Goal: Task Accomplishment & Management: Use online tool/utility

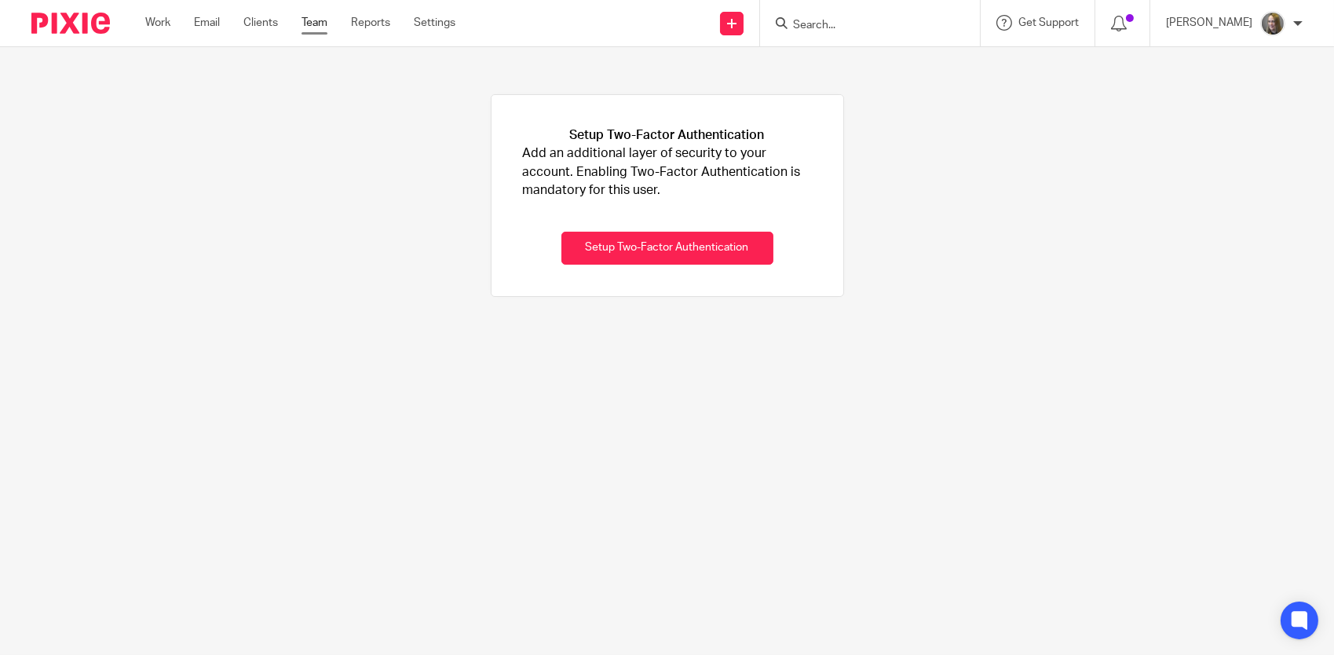
click at [322, 22] on link "Team" at bounding box center [315, 23] width 26 height 16
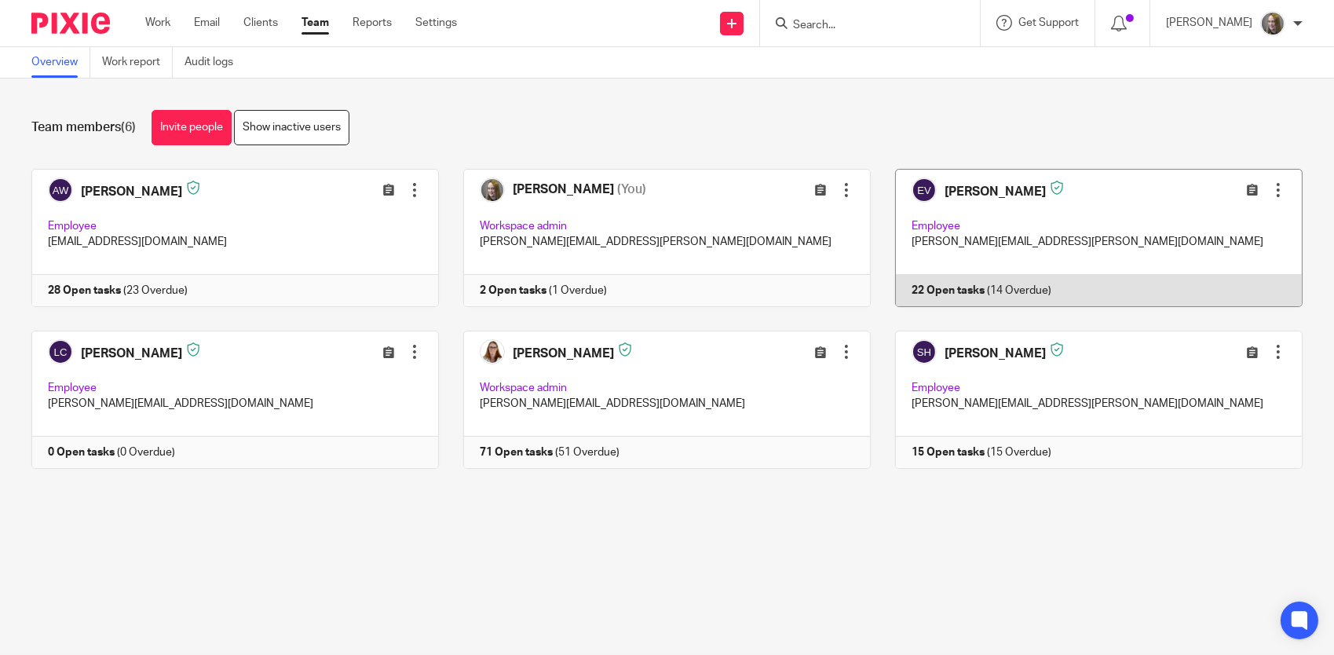
click at [971, 232] on link at bounding box center [1087, 238] width 432 height 138
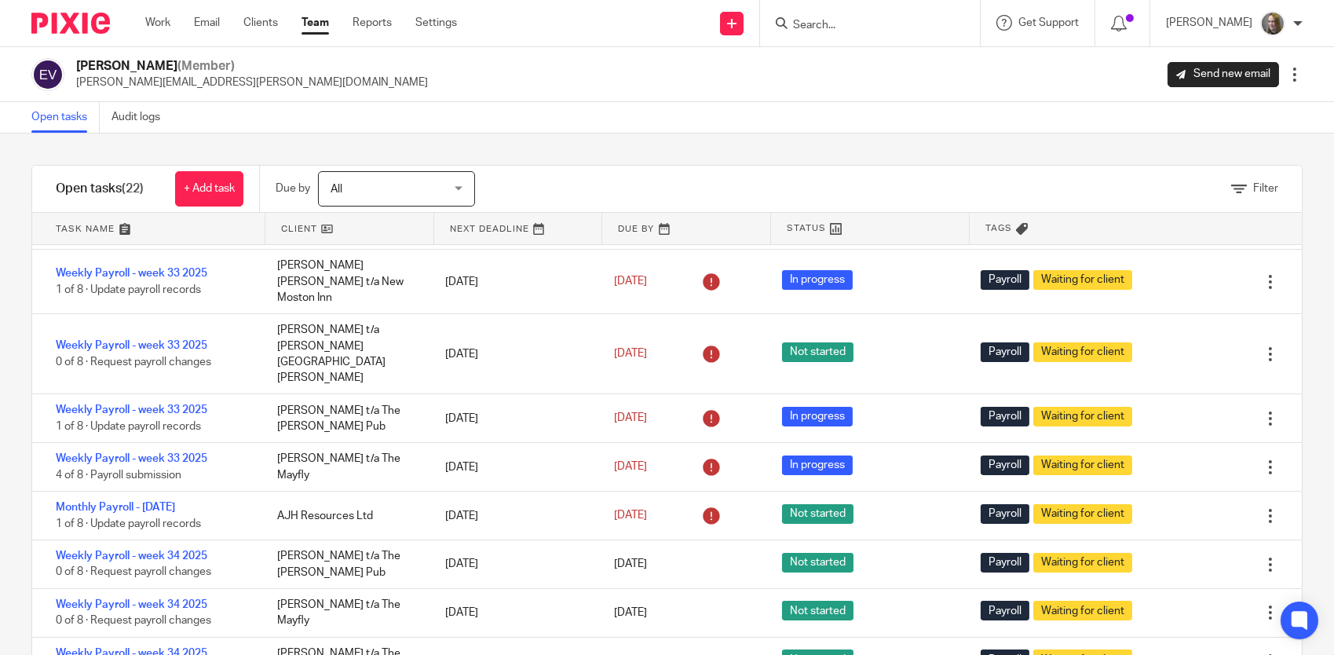
scroll to position [365, 0]
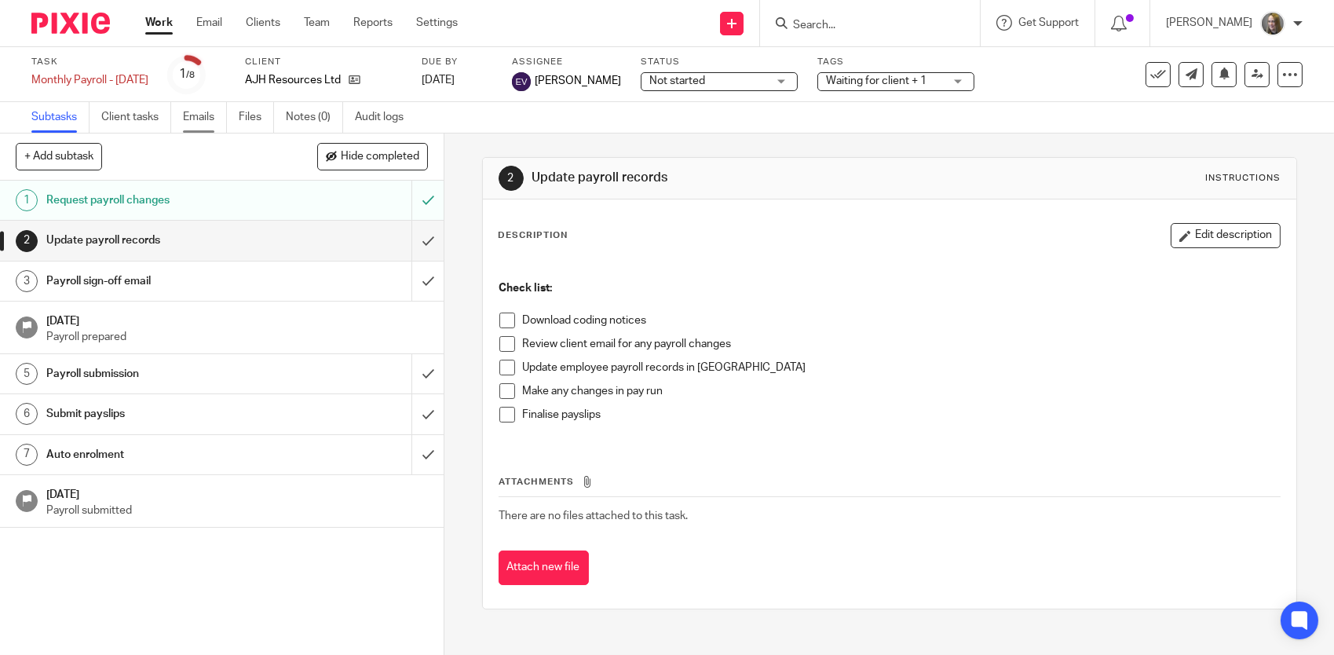
click at [196, 120] on link "Emails" at bounding box center [205, 117] width 44 height 31
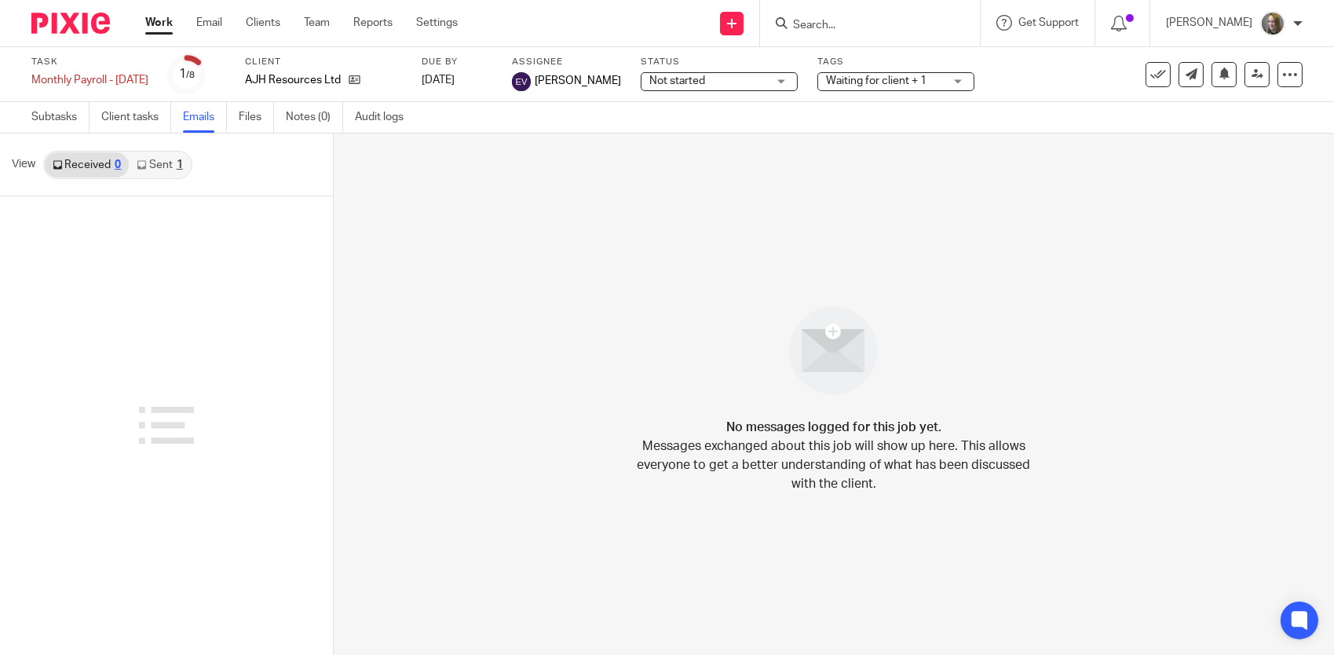
click at [159, 166] on link "Sent 1" at bounding box center [159, 164] width 61 height 25
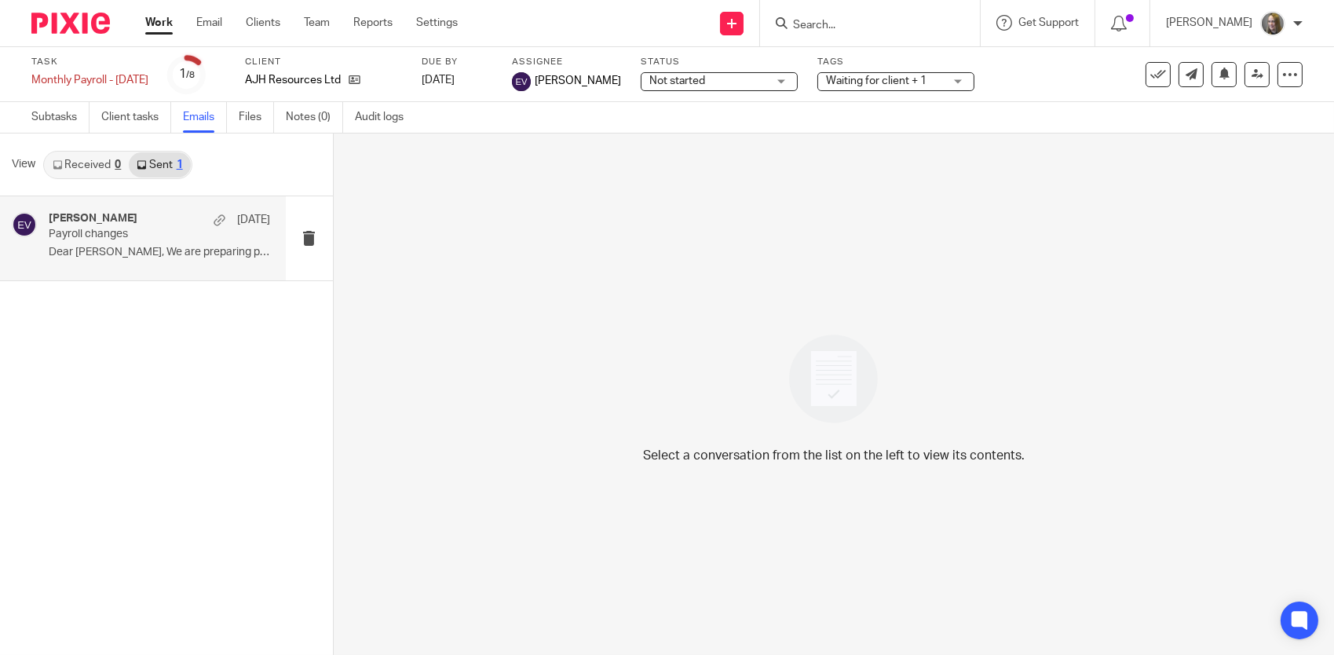
click at [151, 235] on p "Payroll changes" at bounding box center [137, 234] width 177 height 13
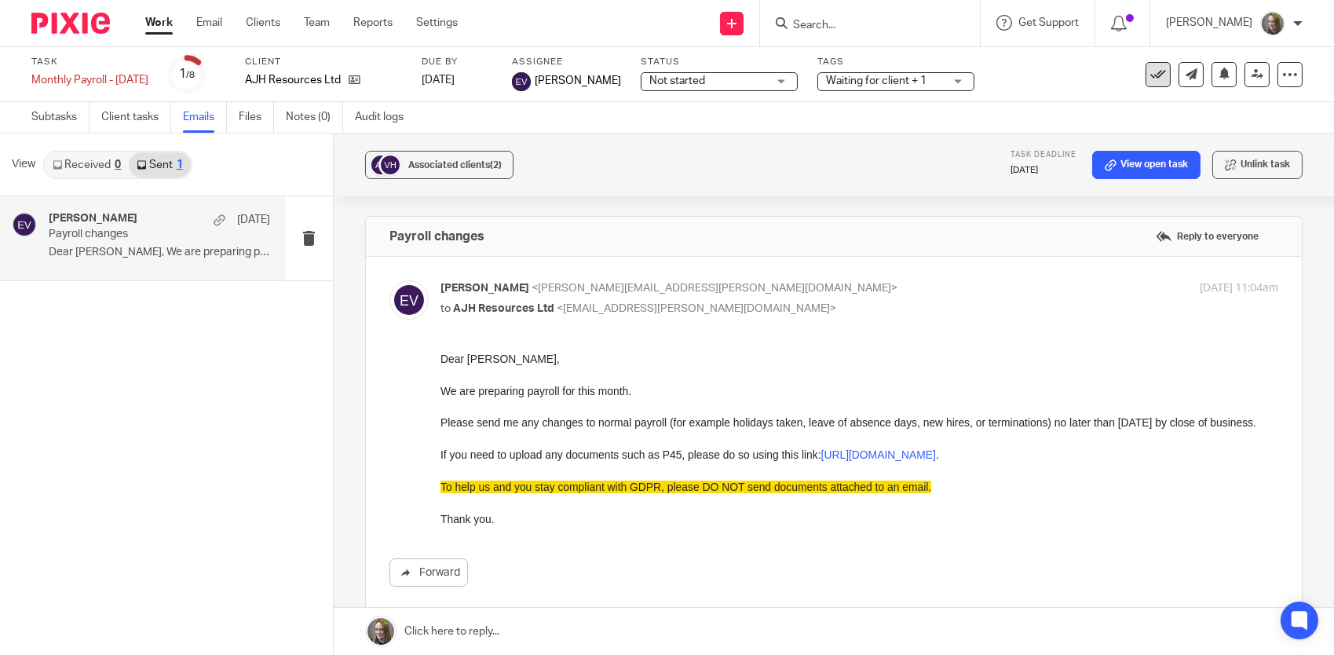
click at [1150, 79] on icon at bounding box center [1158, 75] width 16 height 16
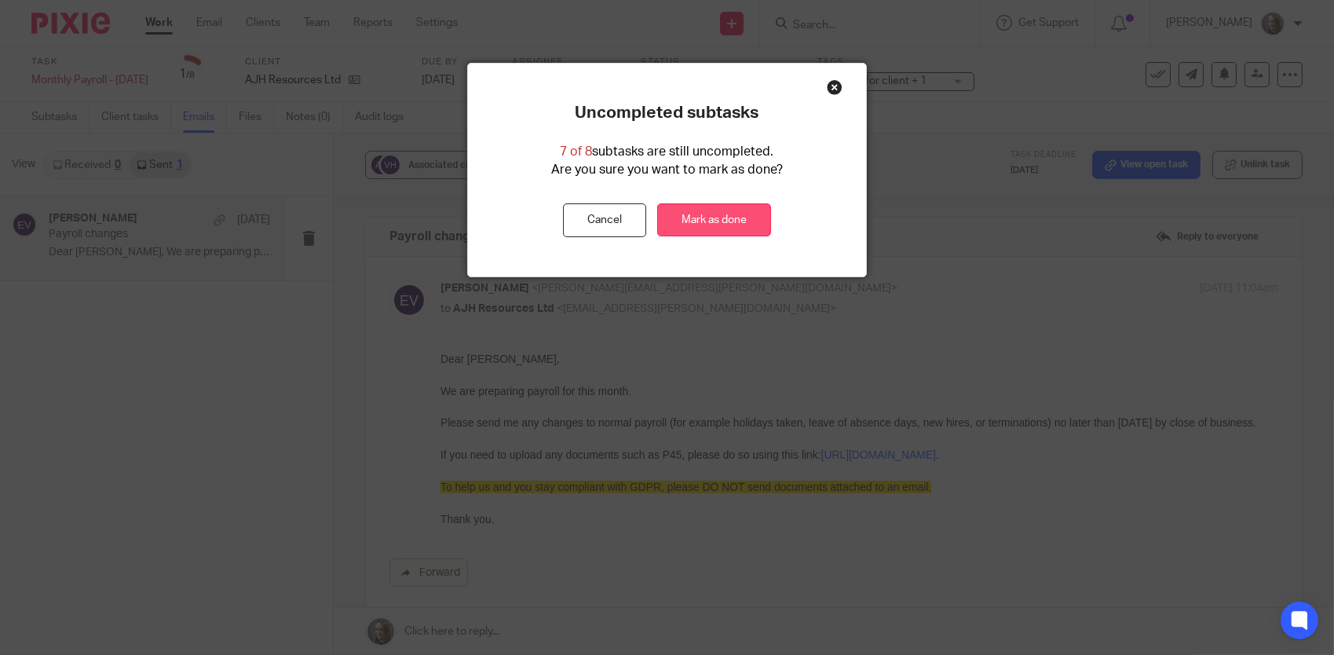
click at [685, 217] on link "Mark as done" at bounding box center [714, 220] width 114 height 34
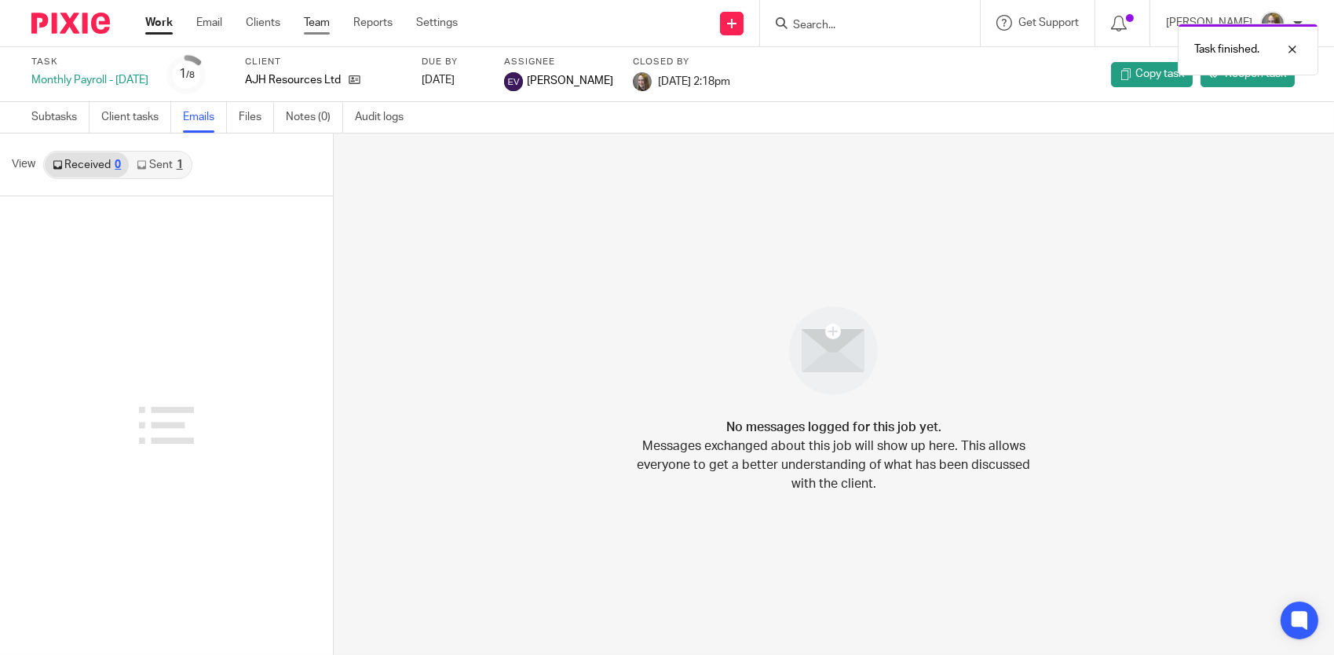
click at [326, 24] on link "Team" at bounding box center [317, 23] width 26 height 16
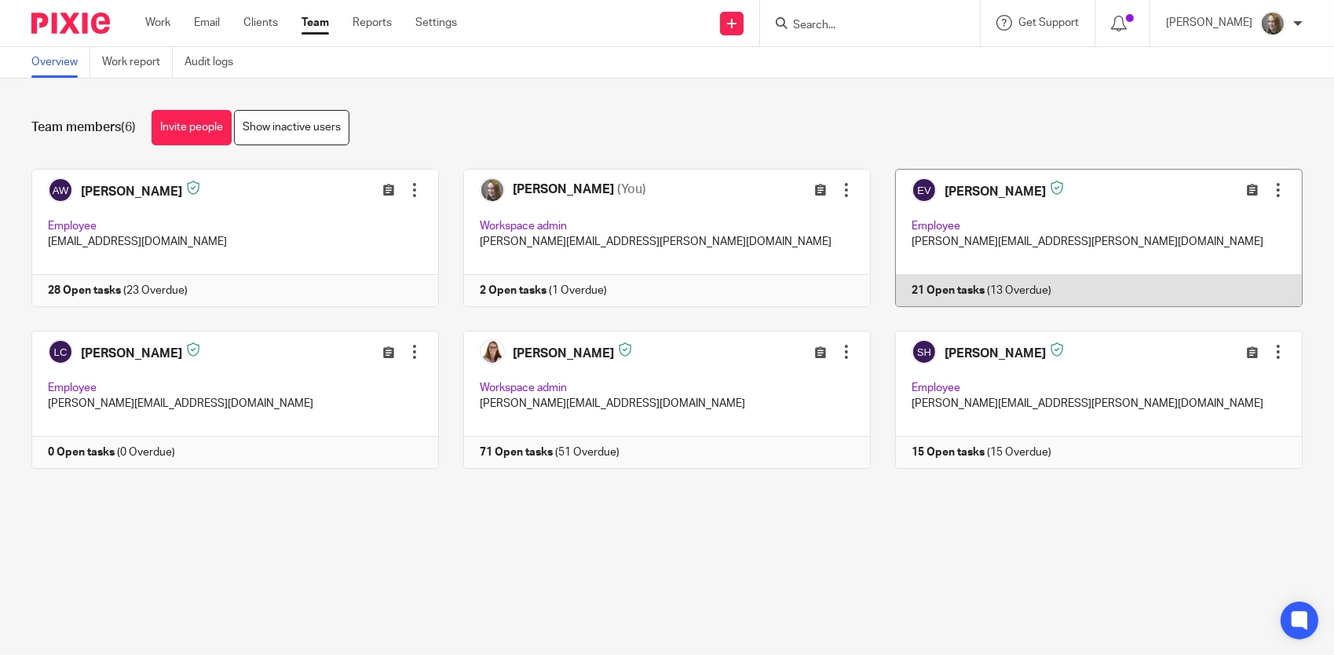
click at [993, 214] on link at bounding box center [1087, 238] width 432 height 138
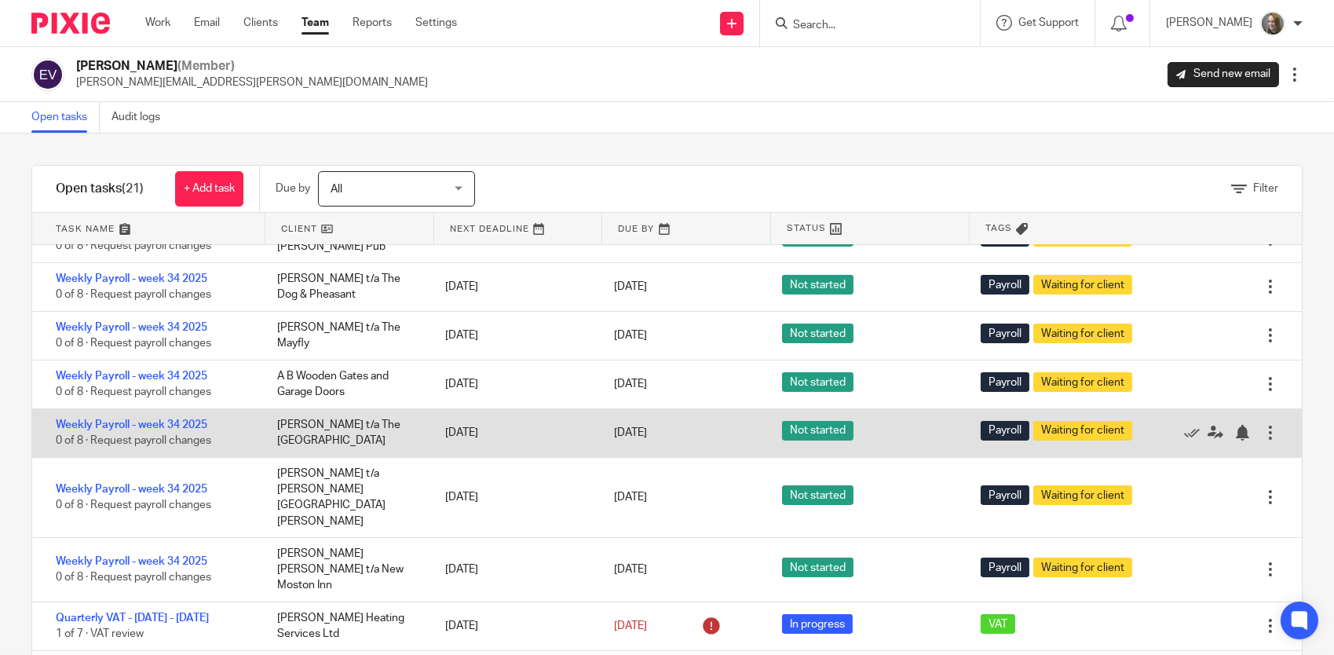
scroll to position [47, 0]
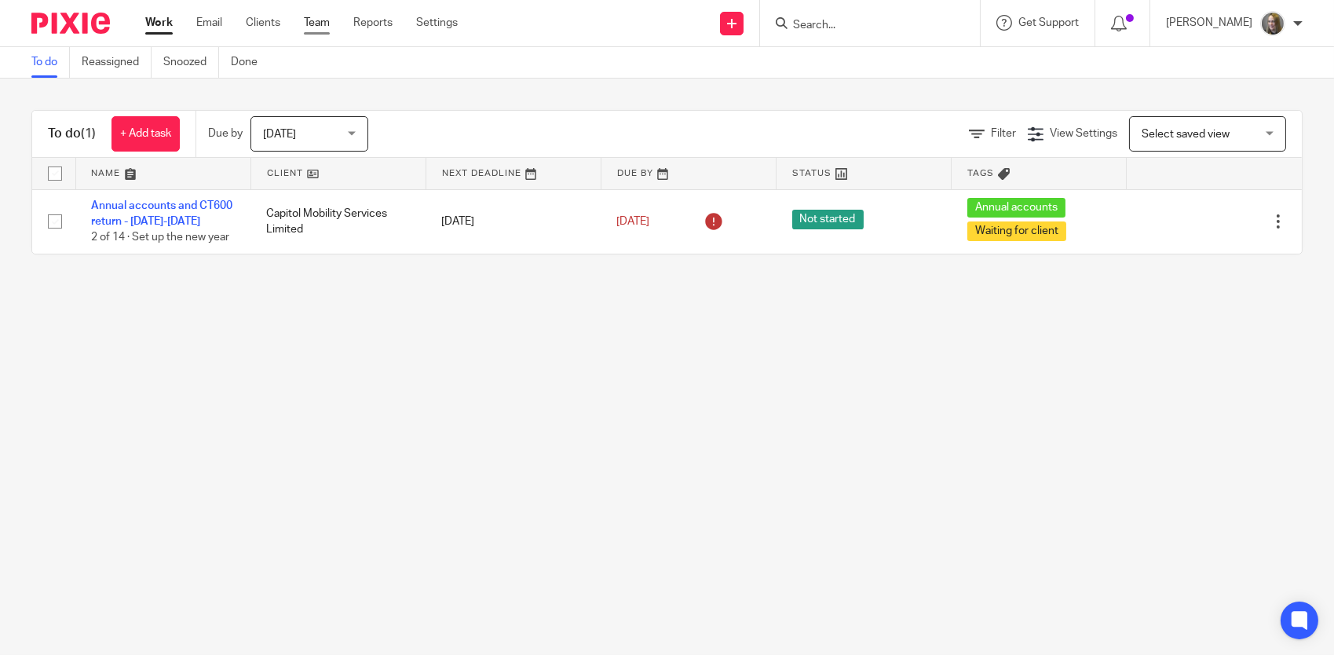
click at [322, 29] on link "Team" at bounding box center [317, 23] width 26 height 16
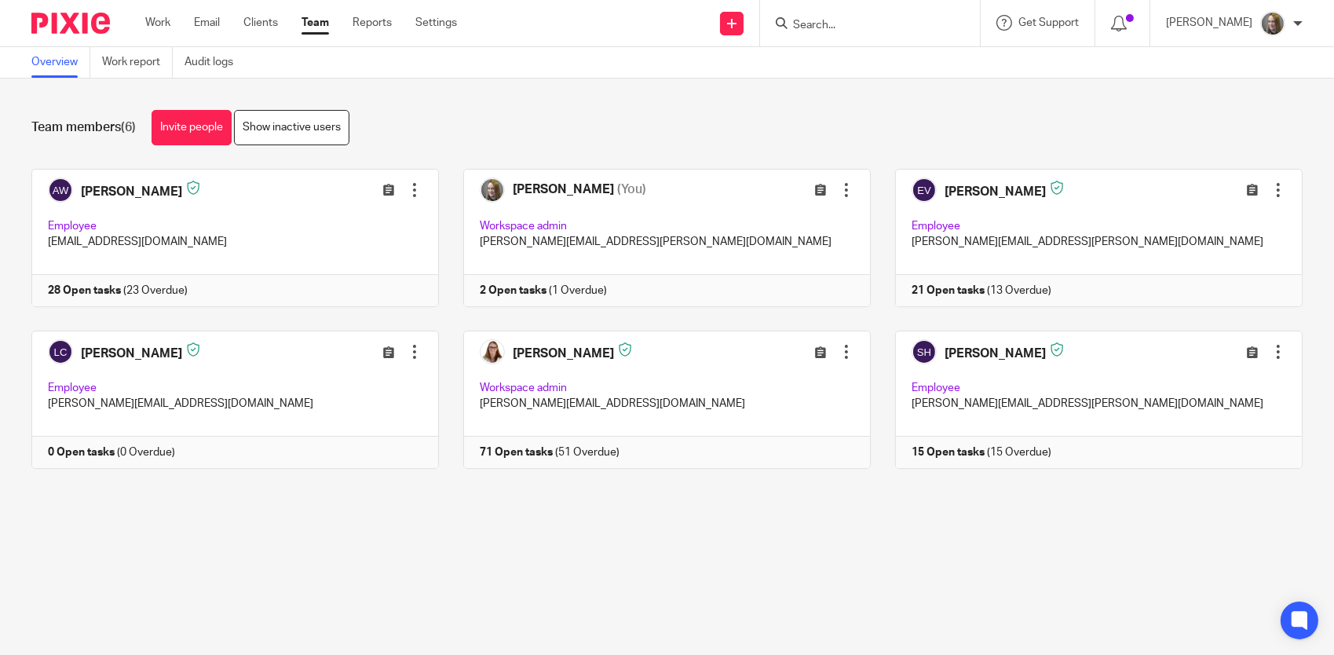
click at [818, 30] on input "Search" at bounding box center [861, 26] width 141 height 14
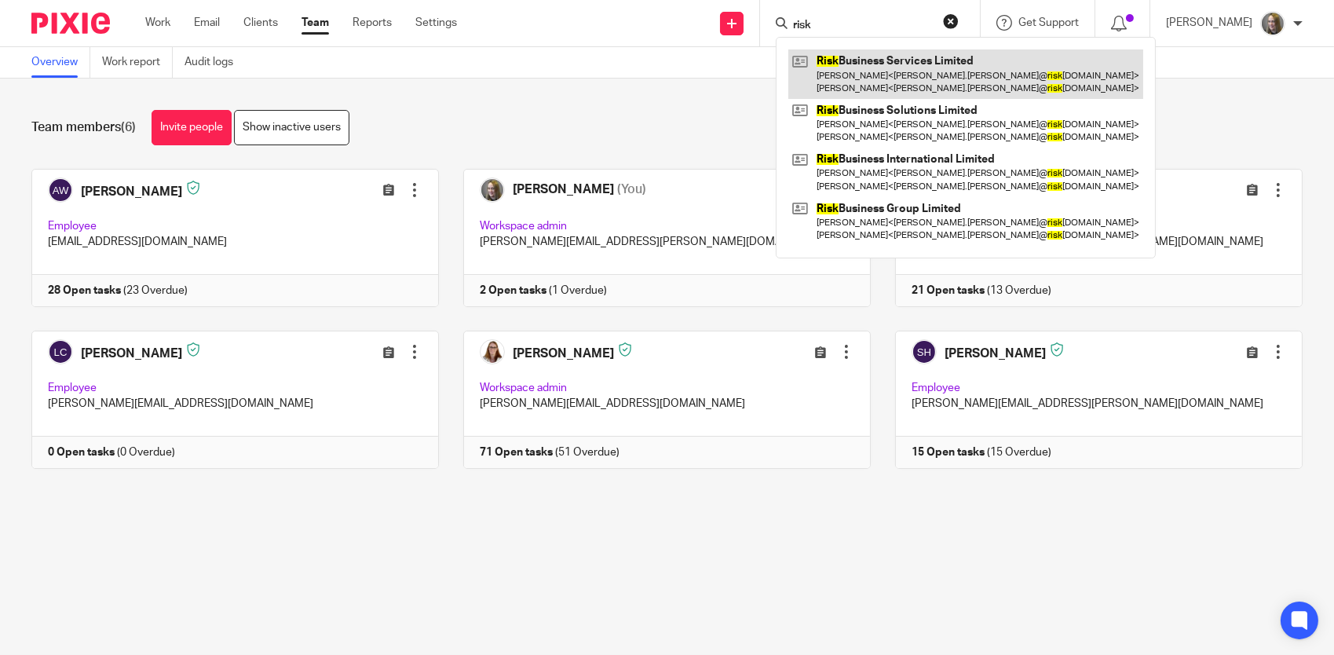
type input "risk"
click at [846, 80] on link at bounding box center [965, 73] width 355 height 49
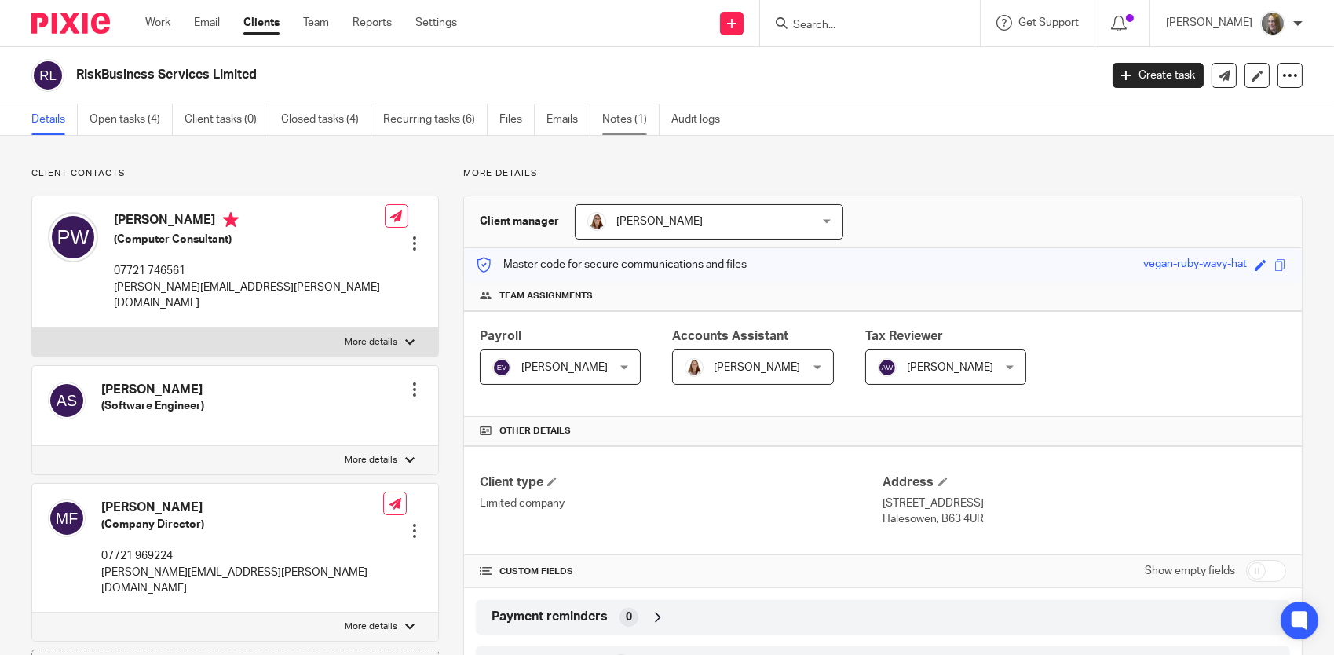
click at [625, 122] on link "Notes (1)" at bounding box center [630, 119] width 57 height 31
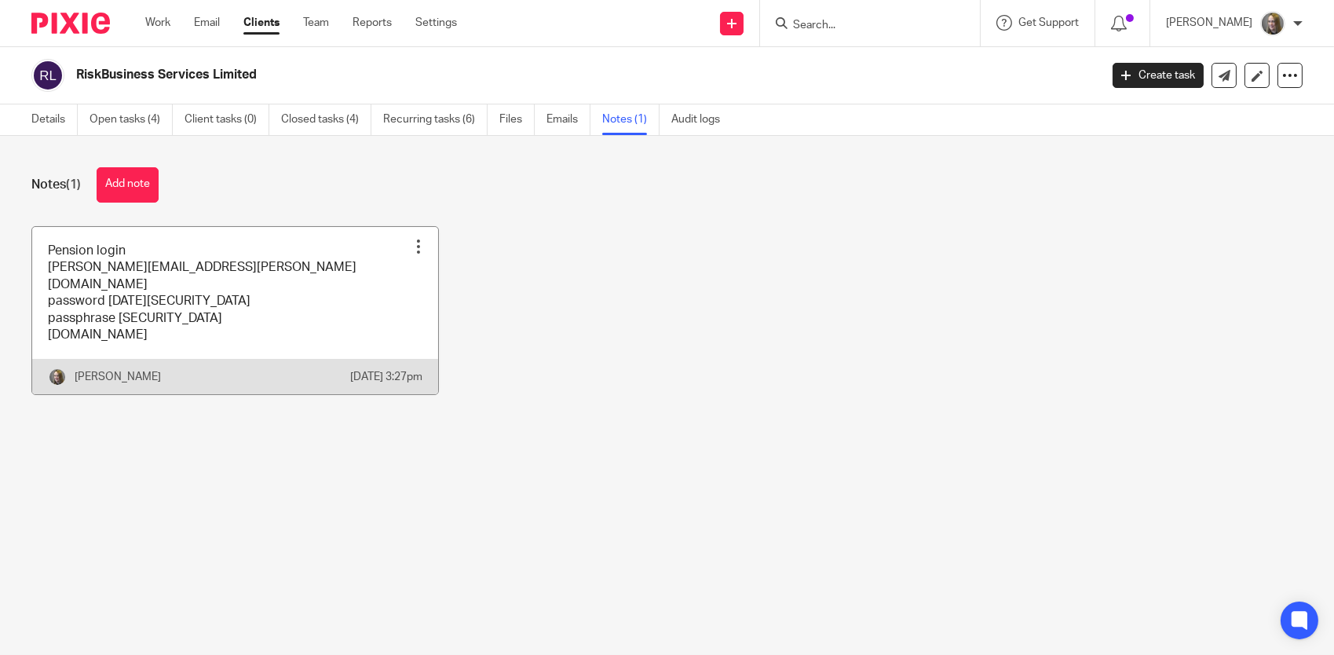
click at [170, 291] on link at bounding box center [235, 311] width 406 height 168
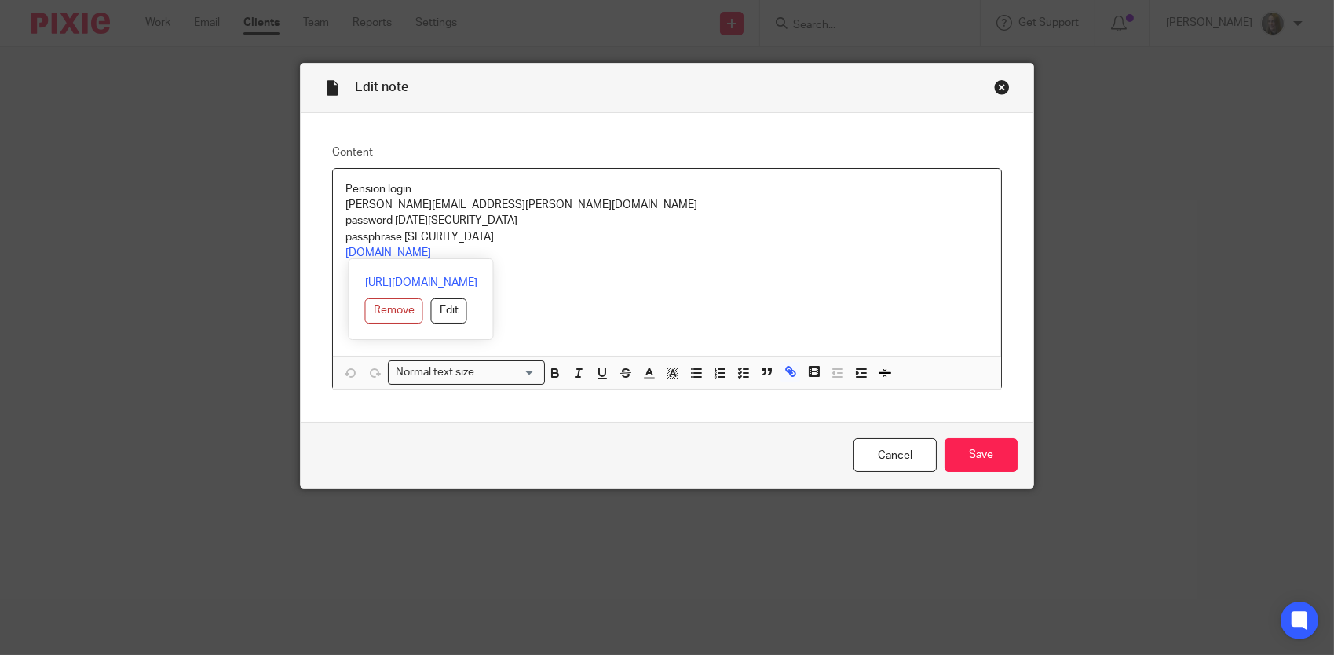
drag, startPoint x: 446, startPoint y: 253, endPoint x: 338, endPoint y: 254, distance: 107.6
click at [338, 254] on div "Pension login emma.coleman@stellaraccounts.co.uk password Monday256 passphrase …" at bounding box center [666, 262] width 667 height 187
click at [656, 264] on div "Pension login emma.coleman@stellaraccounts.co.uk password Monday256 passphrase …" at bounding box center [666, 262] width 667 height 187
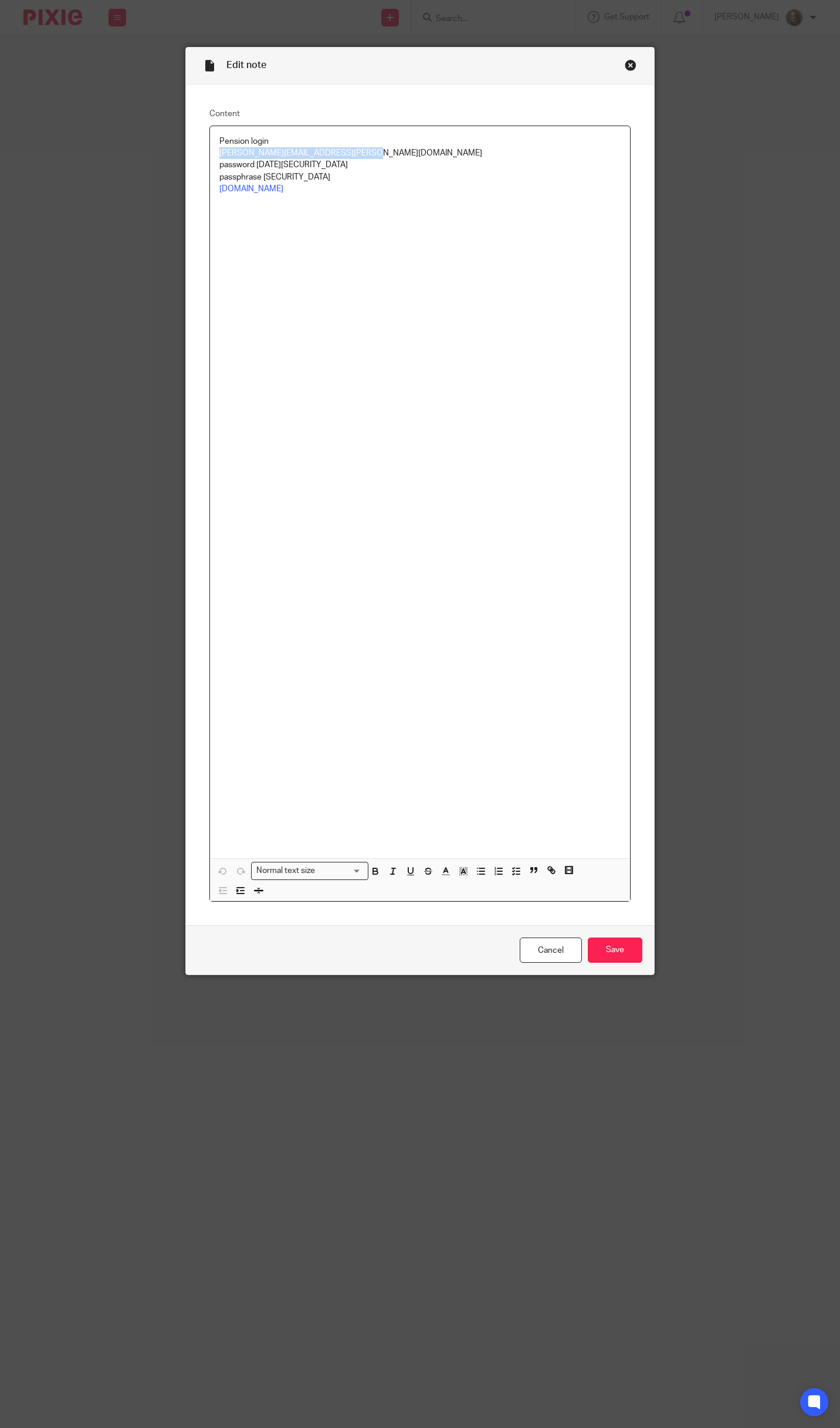
drag, startPoint x: 365, startPoint y: 156, endPoint x: 211, endPoint y: 152, distance: 154.1
click at [211, 152] on div "Pension login emma.coleman@stellaraccounts.co.uk password Monday256 passphrase …" at bounding box center [420, 492] width 420 height 732
copy p "emma.coleman@stellaraccounts.co.uk"
drag, startPoint x: 253, startPoint y: 163, endPoint x: 299, endPoint y: 163, distance: 46.0
click at [299, 163] on p "password Monday256" at bounding box center [420, 165] width 401 height 12
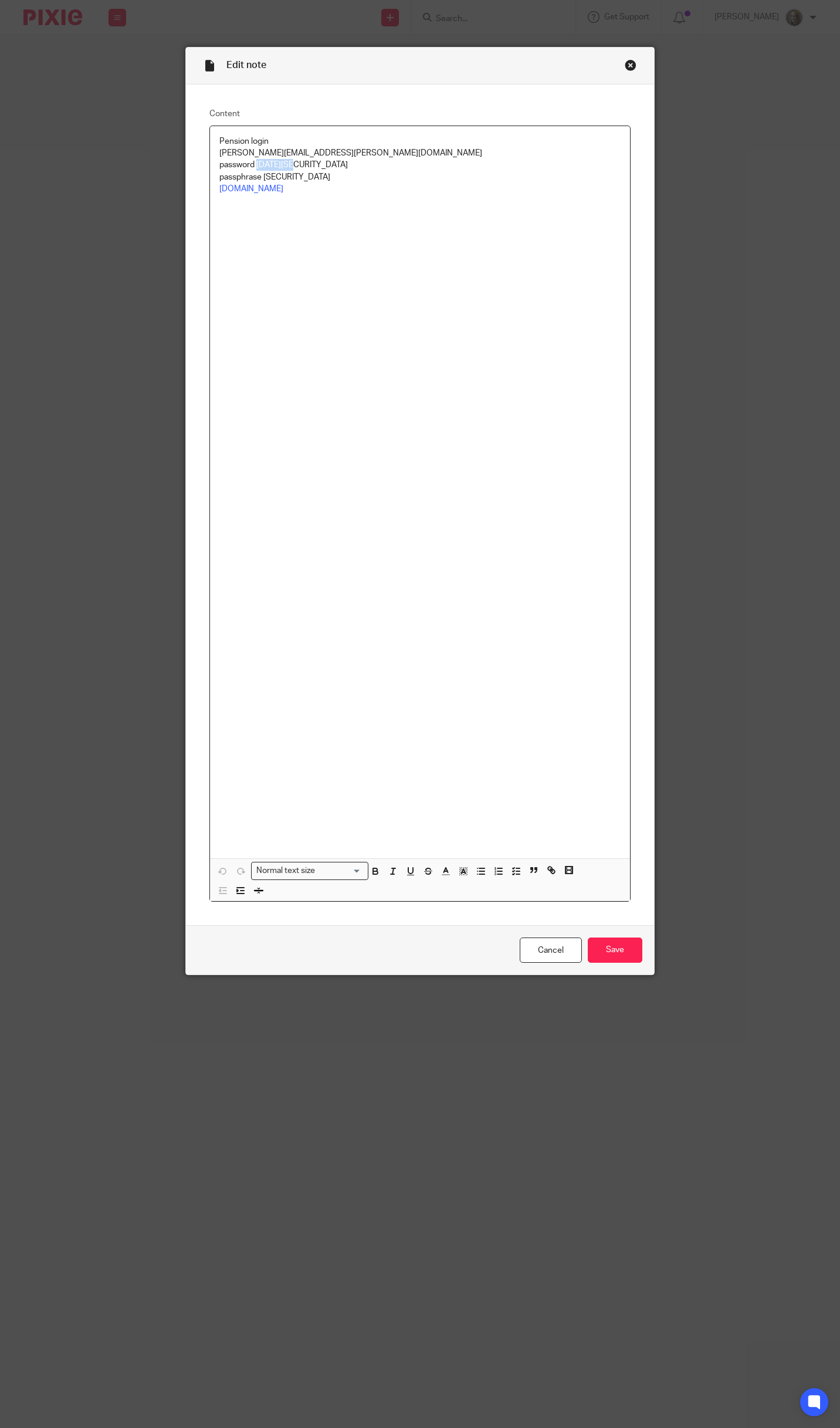
copy p "Monday256"
click at [625, 63] on div "Close this dialog window" at bounding box center [631, 65] width 12 height 12
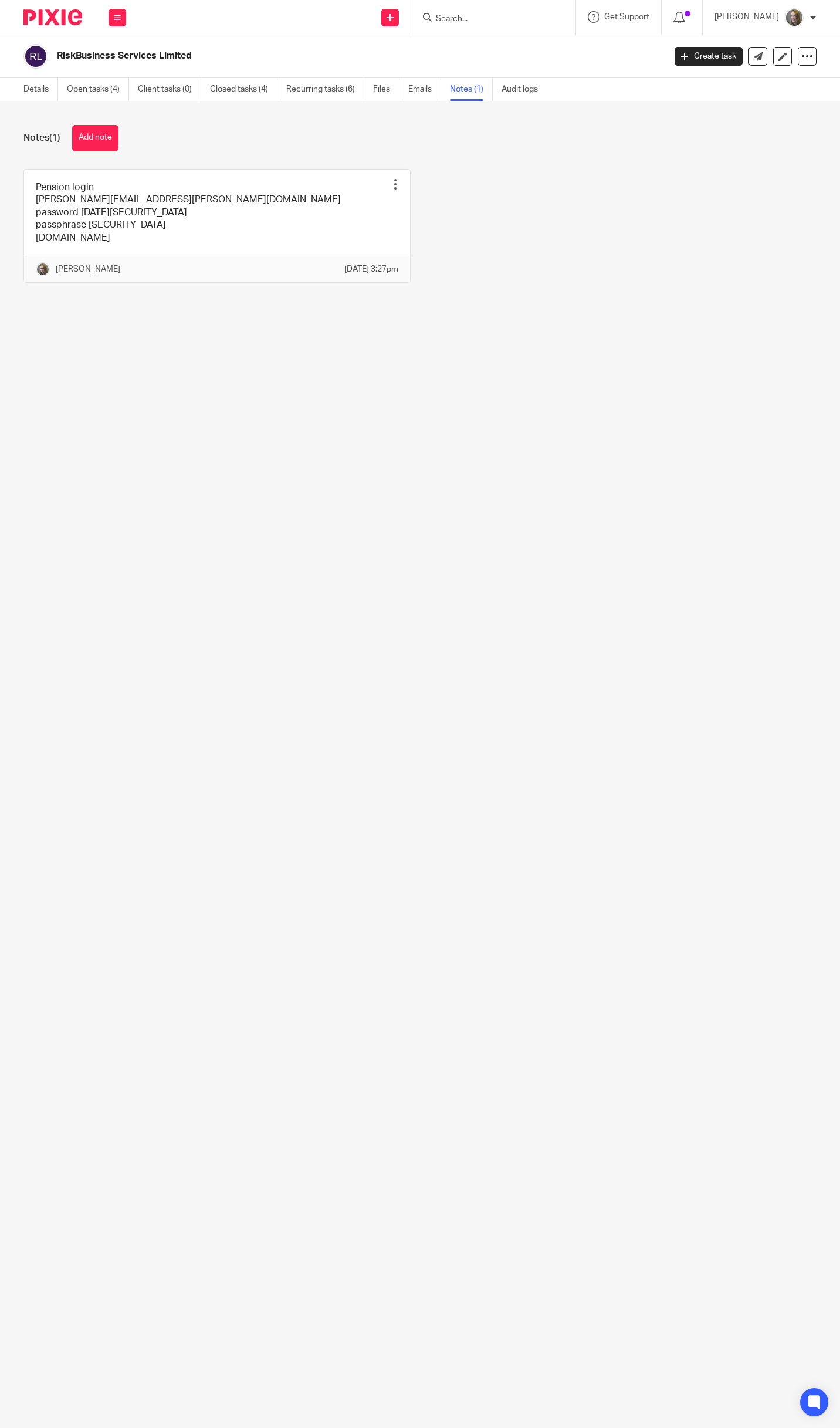
click at [472, 19] on input "Search" at bounding box center [487, 19] width 105 height 10
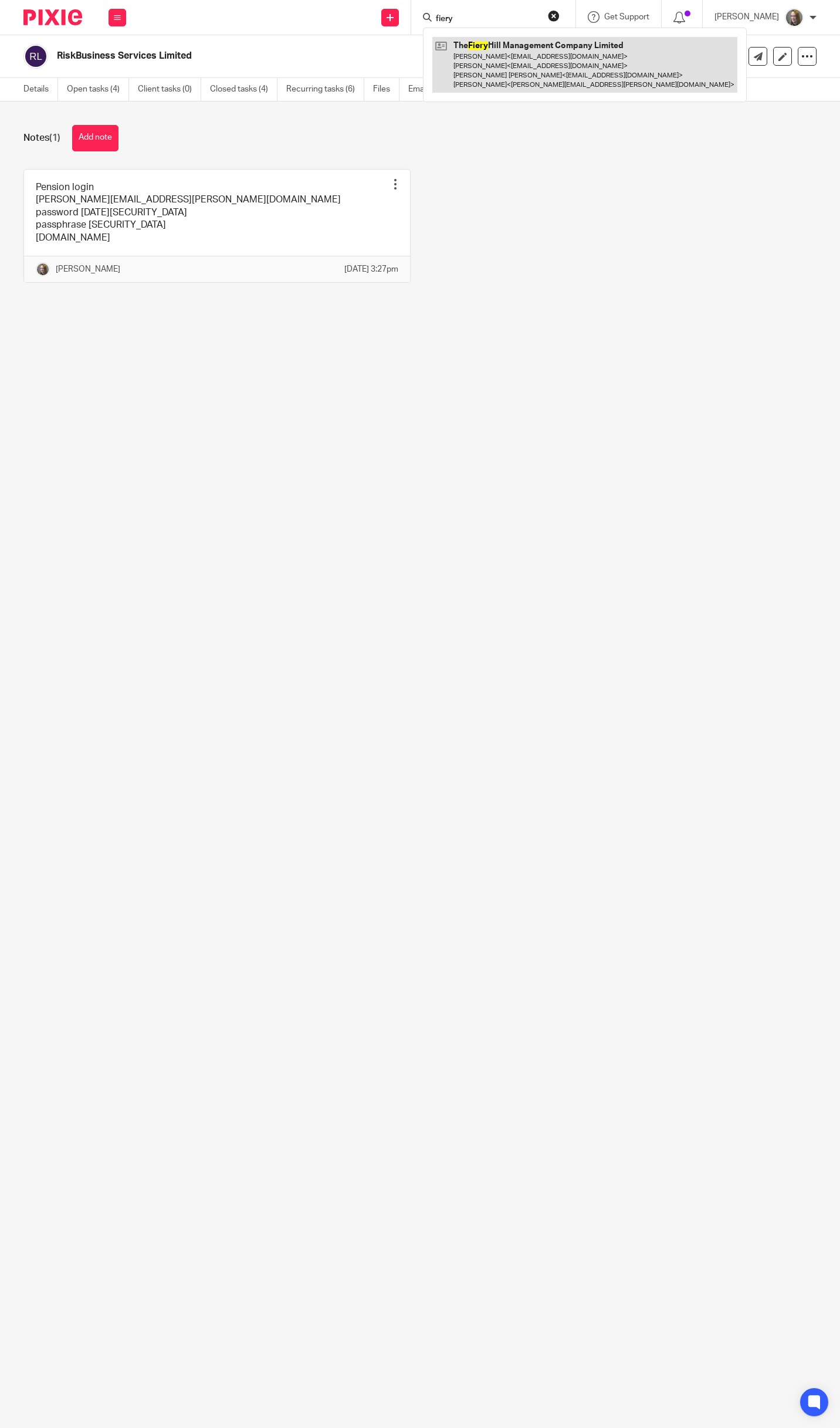
type input "fiery"
click at [499, 48] on link at bounding box center [585, 64] width 305 height 56
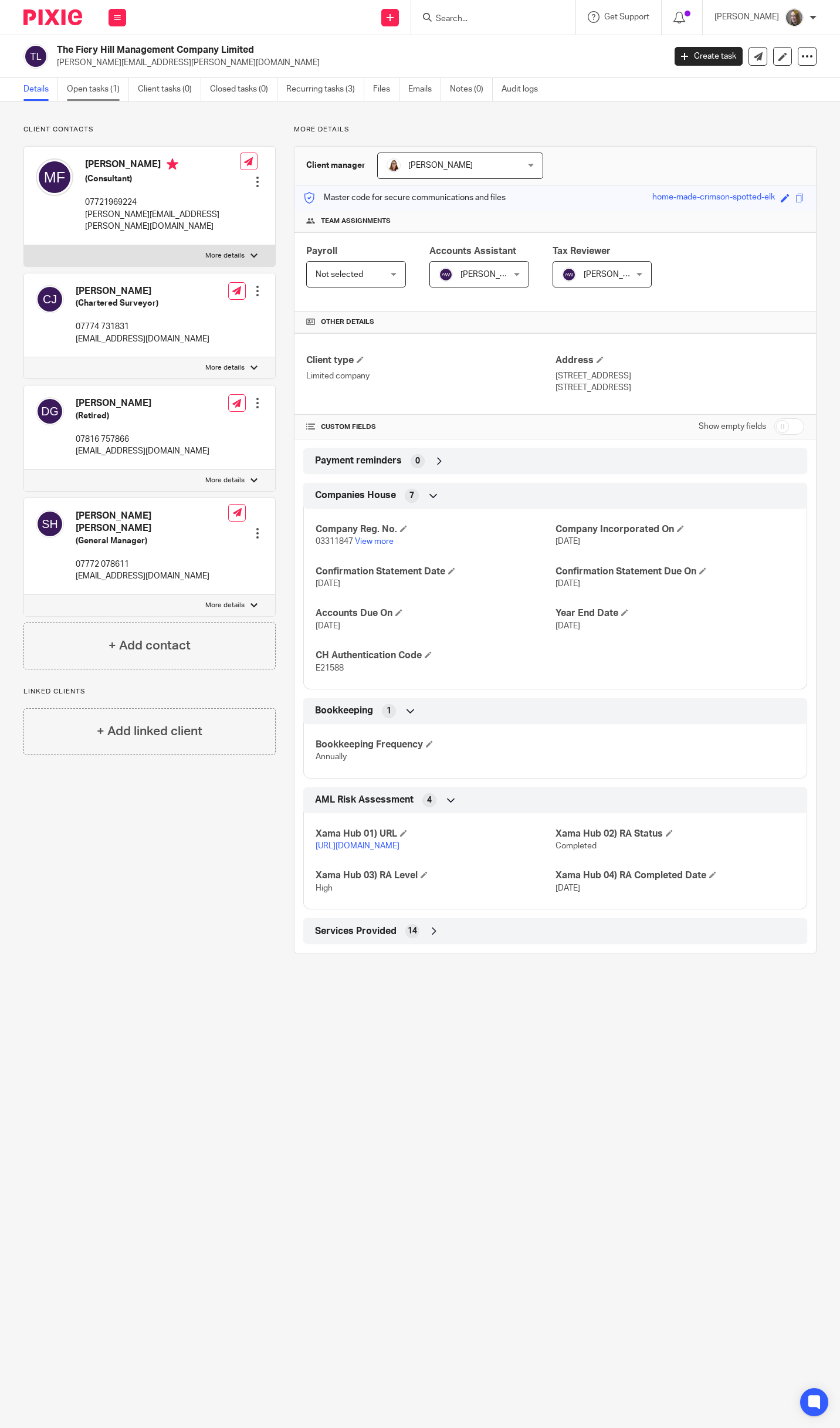
click at [96, 90] on link "Open tasks (1)" at bounding box center [98, 89] width 62 height 23
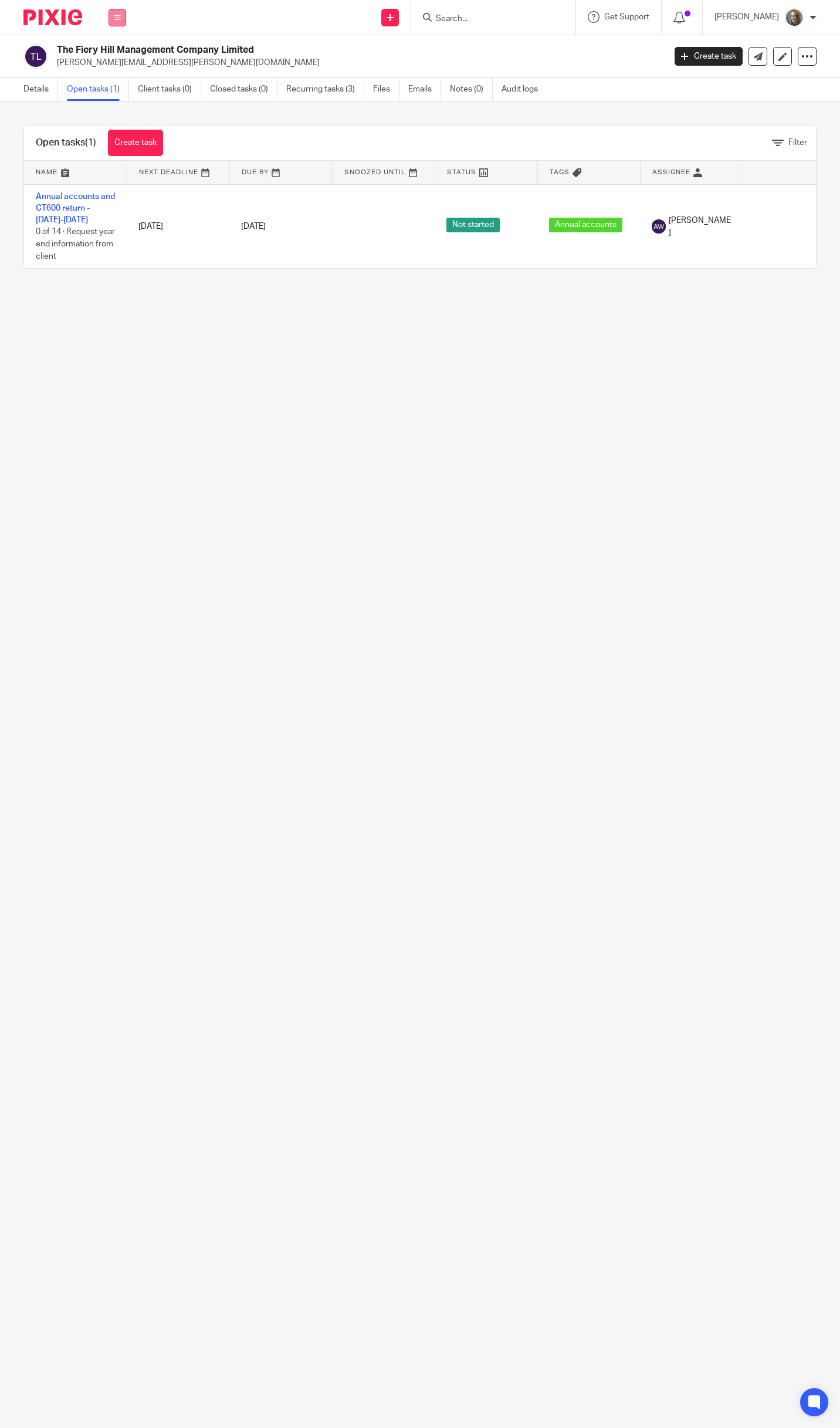
click at [120, 18] on icon at bounding box center [117, 17] width 7 height 7
click at [114, 50] on li "Work" at bounding box center [117, 55] width 31 height 17
click at [112, 102] on link "Team" at bounding box center [111, 106] width 19 height 8
